Goal: Transaction & Acquisition: Purchase product/service

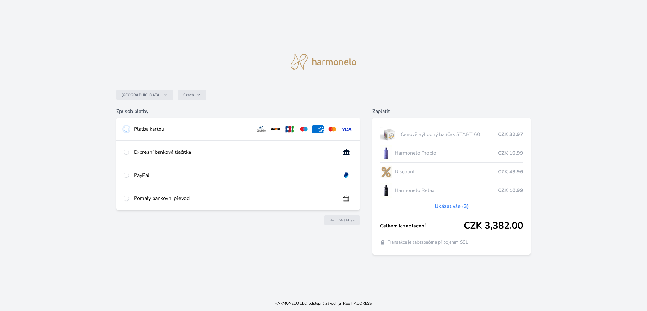
click at [128, 128] on input "radio" at bounding box center [126, 128] width 5 height 5
radio input "true"
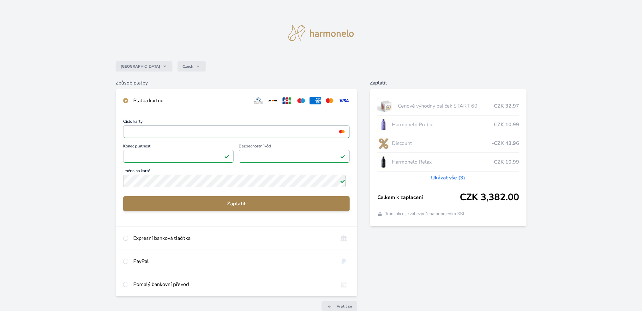
click at [204, 207] on span "Zaplatit" at bounding box center [236, 204] width 216 height 8
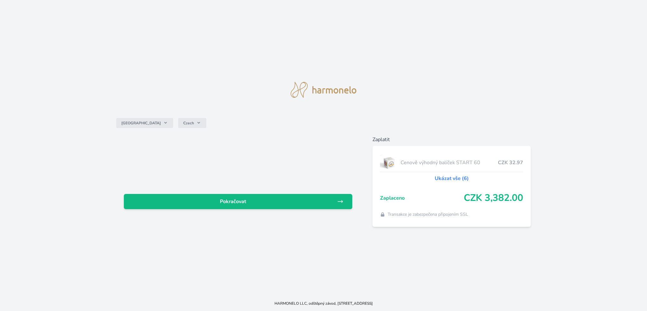
click at [449, 178] on link "Ukázat vše (6)" at bounding box center [452, 178] width 34 height 8
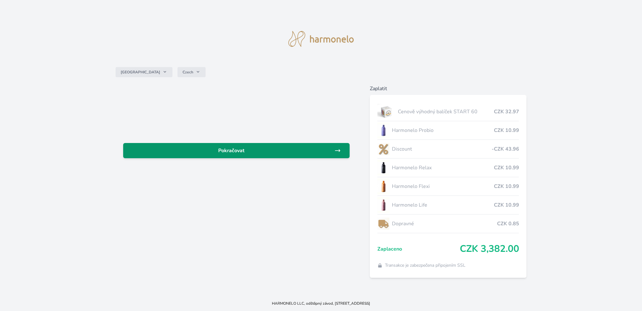
click at [272, 154] on span "Pokračovat" at bounding box center [231, 151] width 206 height 8
